Goal: Information Seeking & Learning: Learn about a topic

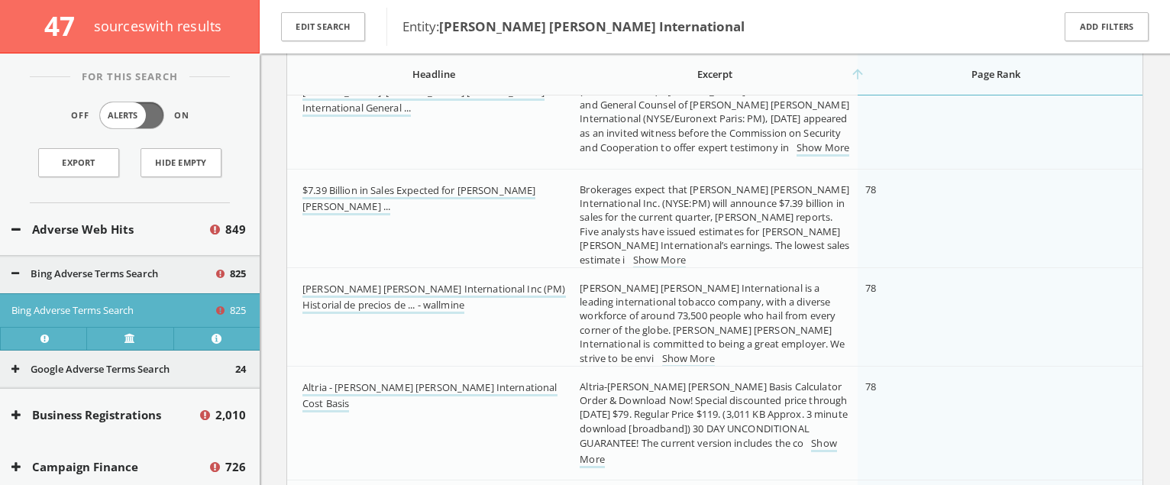
scroll to position [33069, 0]
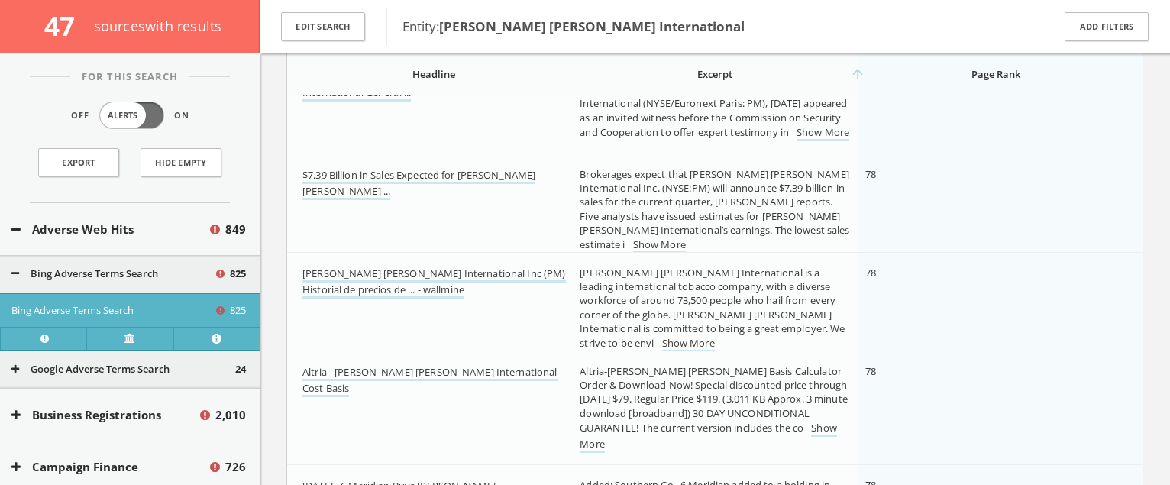
click at [569, 202] on td "$7.39 Billion in Sales Expected for [PERSON_NAME] [PERSON_NAME] ..." at bounding box center [429, 209] width 285 height 111
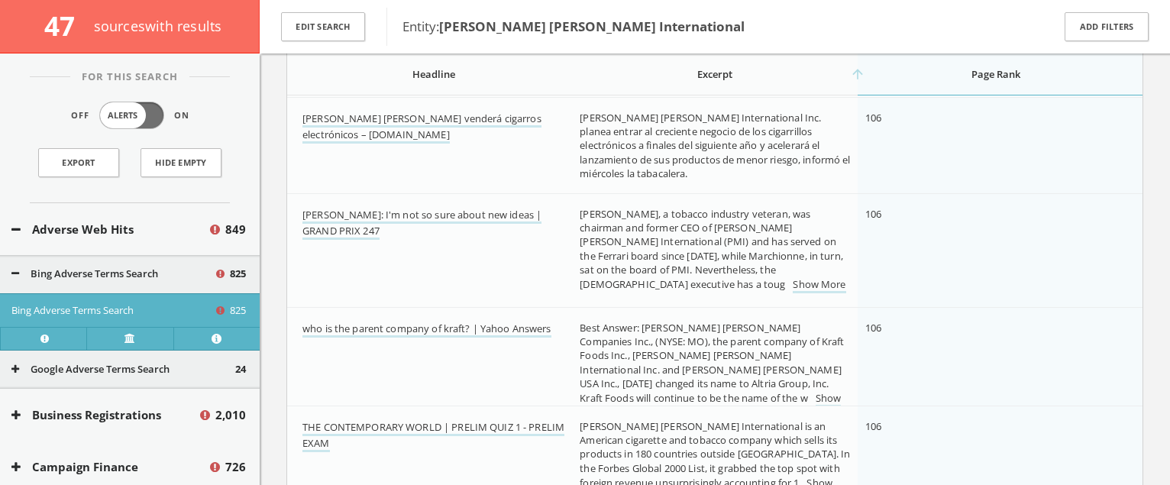
scroll to position [46526, 0]
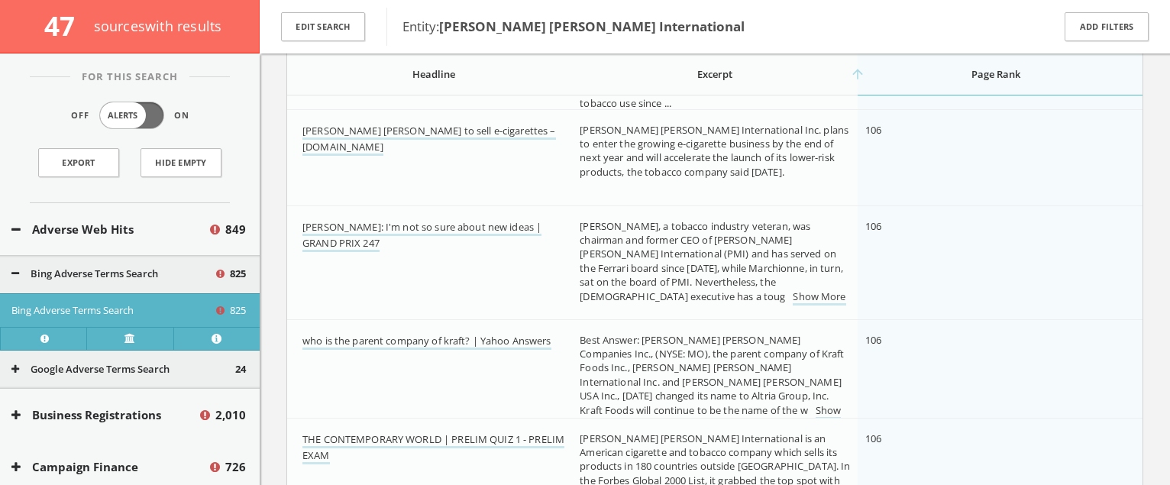
click at [570, 228] on td "[PERSON_NAME]: I'm not so sure about new ideas | GRAND PRIX 247" at bounding box center [429, 263] width 285 height 114
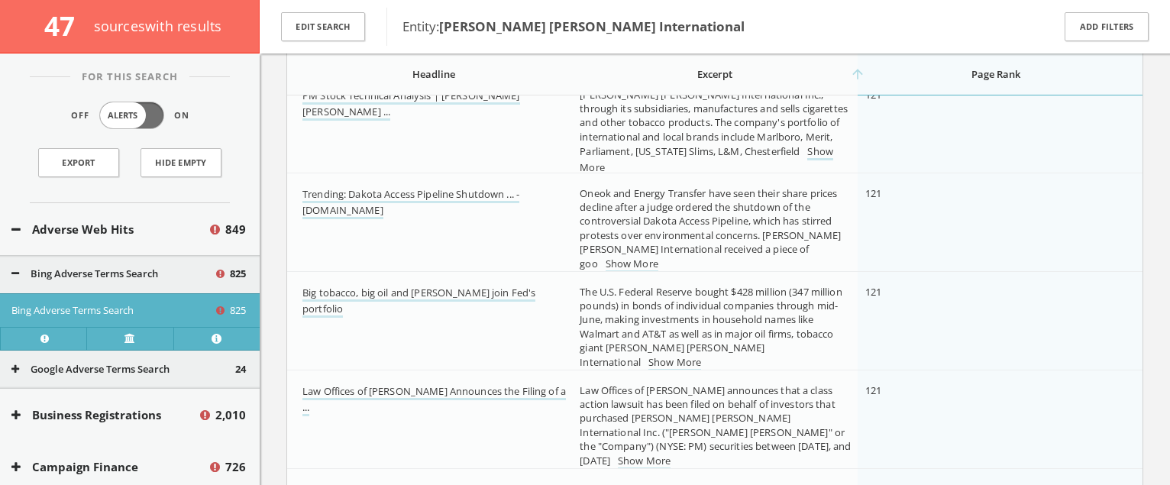
scroll to position [57987, 0]
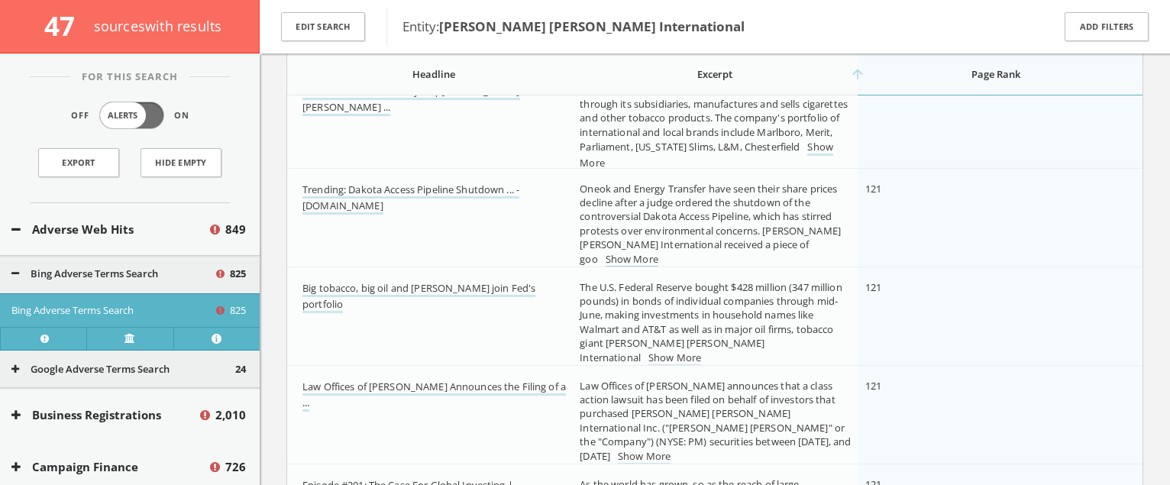
click at [658, 252] on link "Show More" at bounding box center [631, 260] width 53 height 16
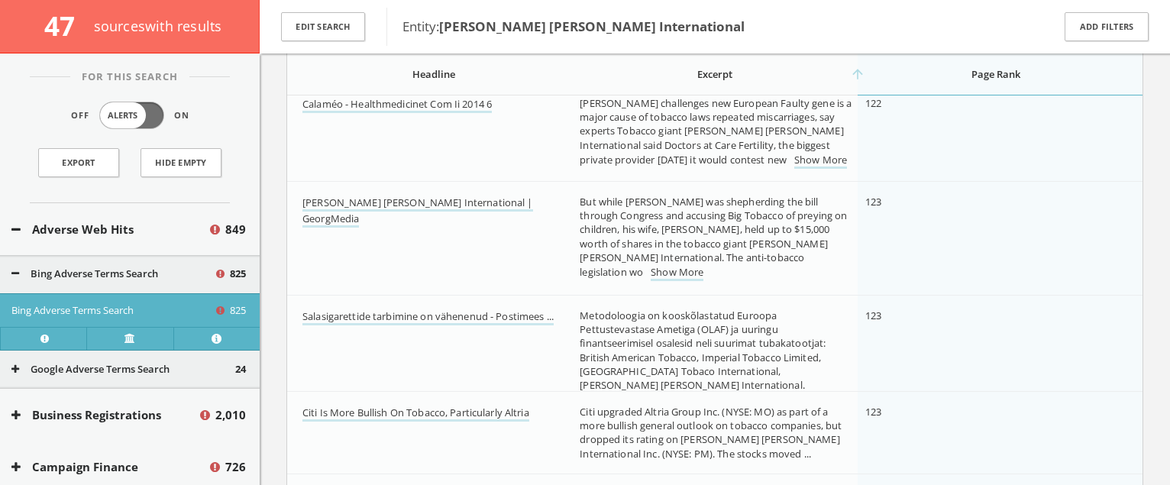
scroll to position [59121, 0]
click at [588, 209] on span "But while [PERSON_NAME] was shepherding the bill through Congress and accusing …" at bounding box center [712, 234] width 267 height 84
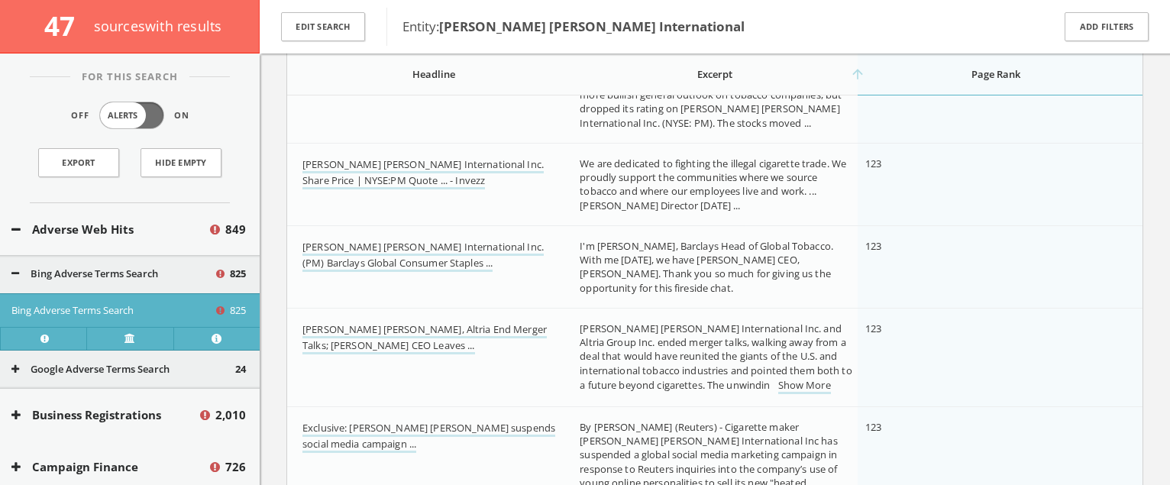
scroll to position [59457, 0]
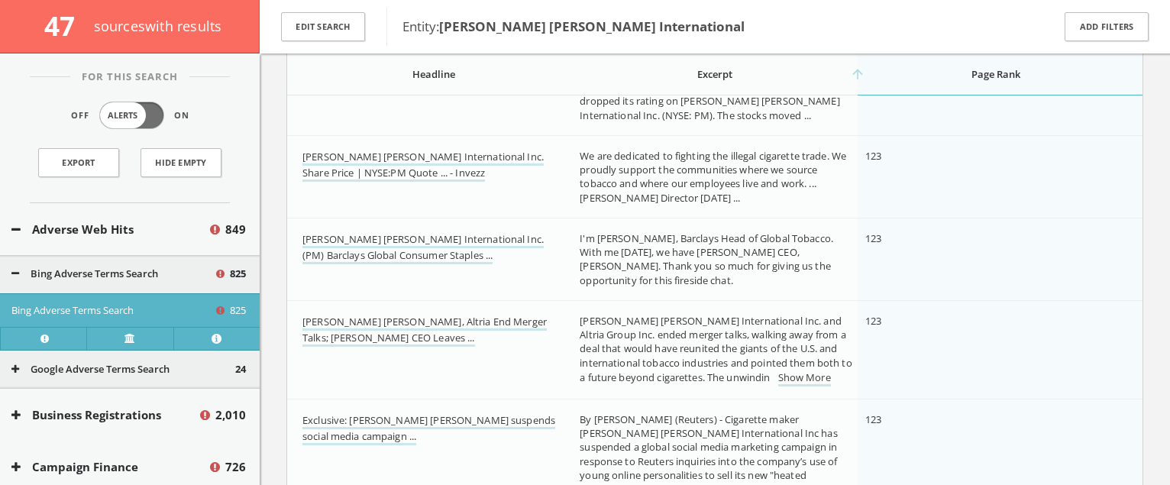
click at [643, 114] on span "Citi upgraded Altria Group Inc. (NYSE: MO) as part of a more bullish general ou…" at bounding box center [710, 94] width 262 height 56
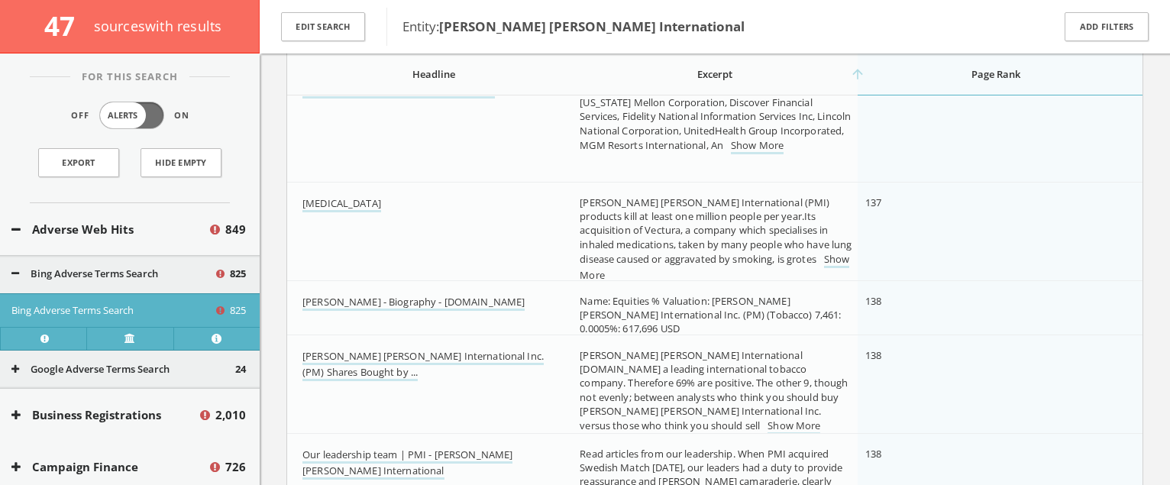
scroll to position [68402, 0]
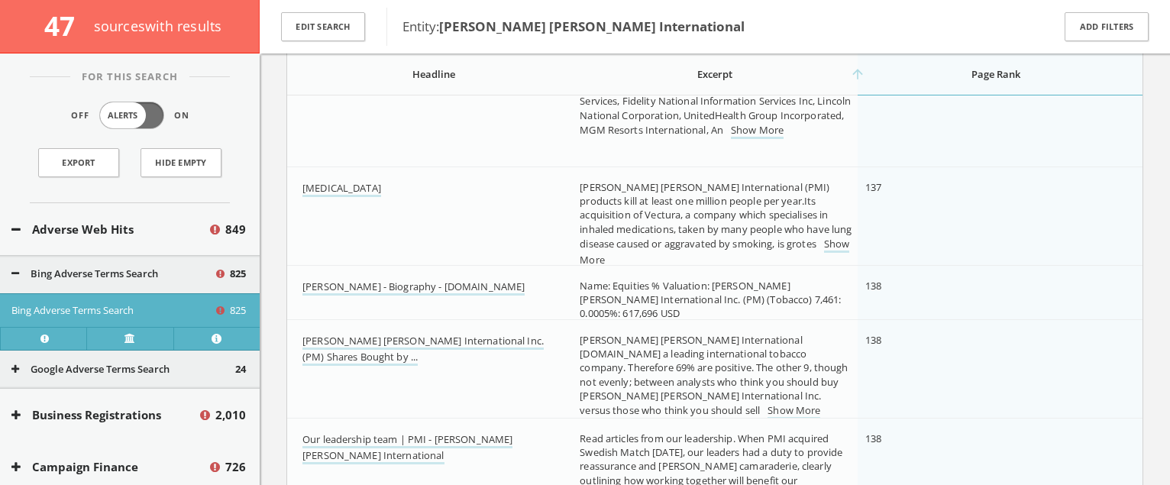
click at [547, 225] on td "[MEDICAL_DATA]" at bounding box center [429, 224] width 285 height 114
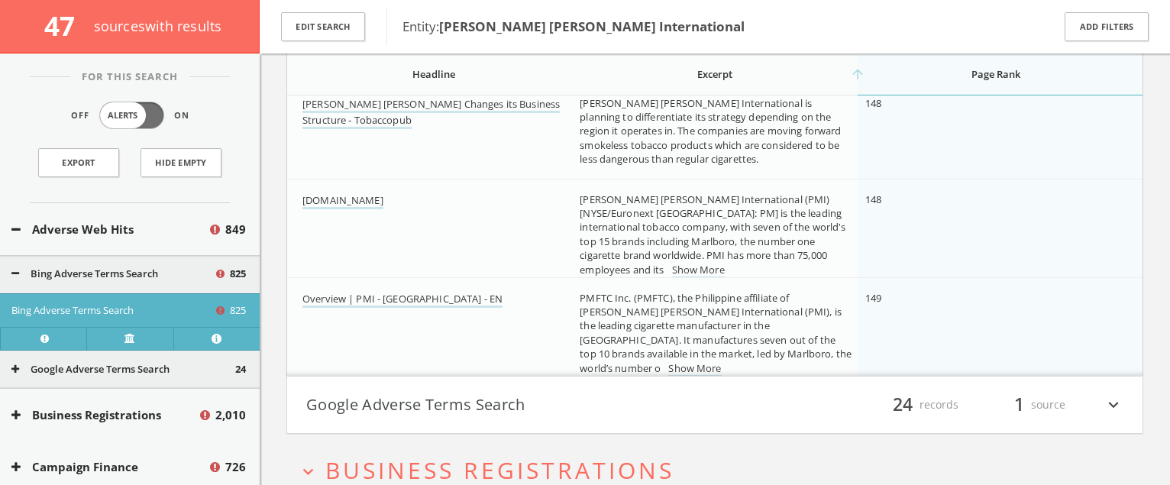
scroll to position [73071, 0]
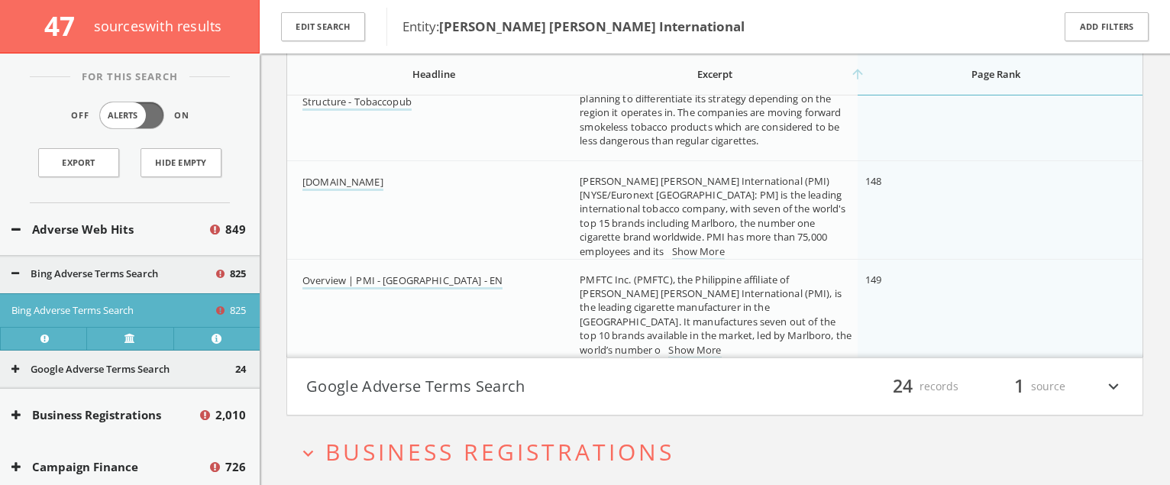
click at [201, 284] on div "Bing Adverse Terms Search 825" at bounding box center [130, 274] width 260 height 38
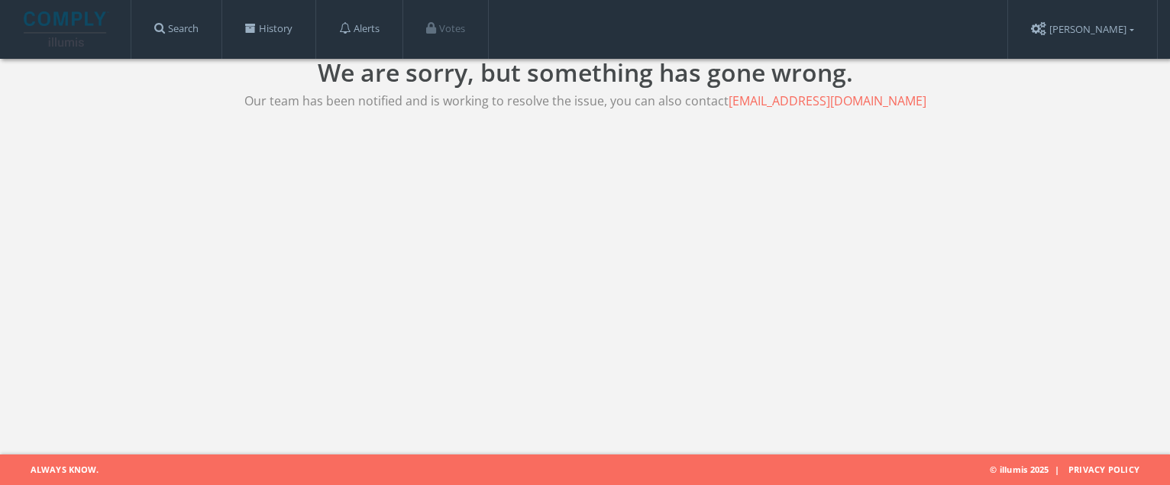
scroll to position [0, 0]
click at [293, 37] on link "History" at bounding box center [268, 29] width 93 height 58
